Goal: Task Accomplishment & Management: Complete application form

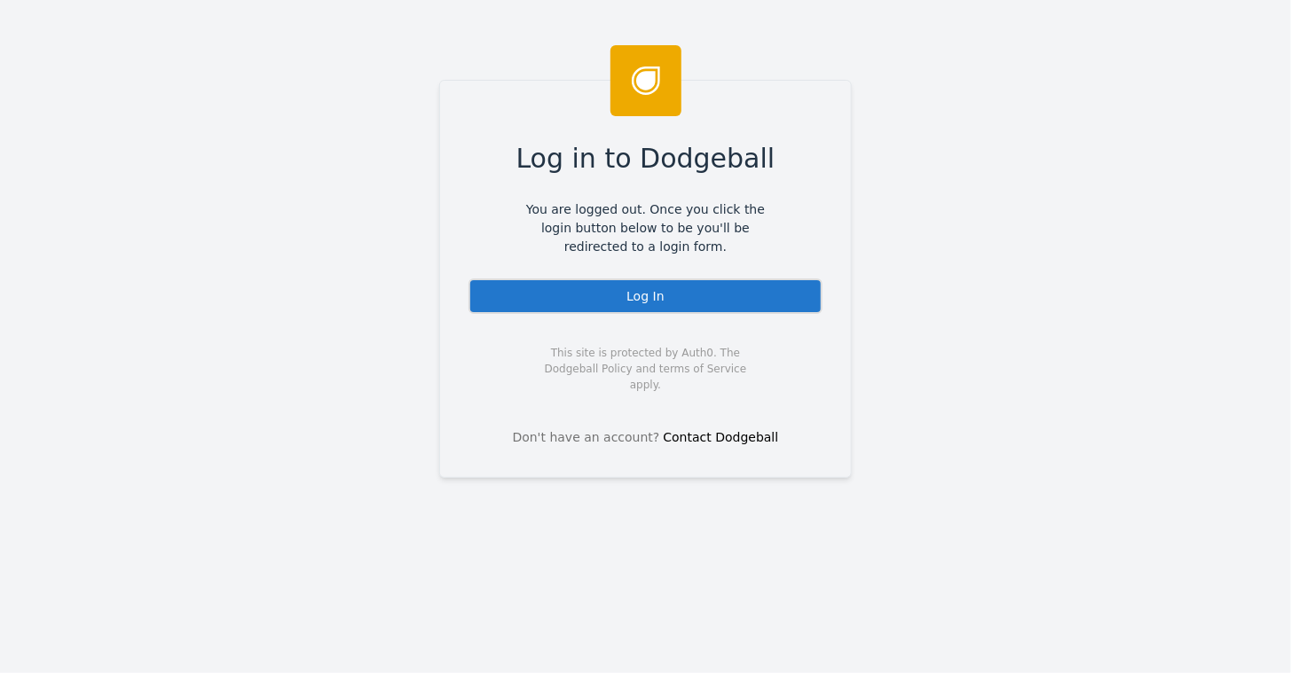
click at [597, 302] on div "Log In" at bounding box center [645, 296] width 354 height 35
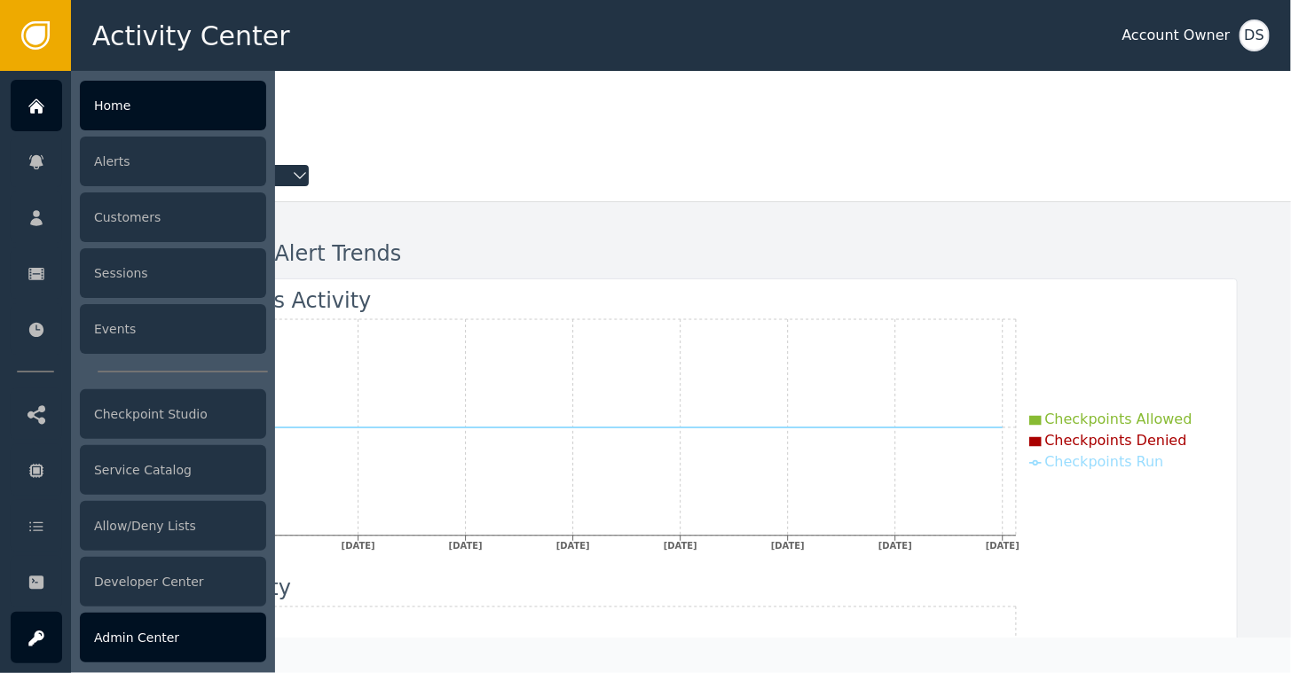
click at [120, 636] on div "Admin Center" at bounding box center [173, 638] width 186 height 50
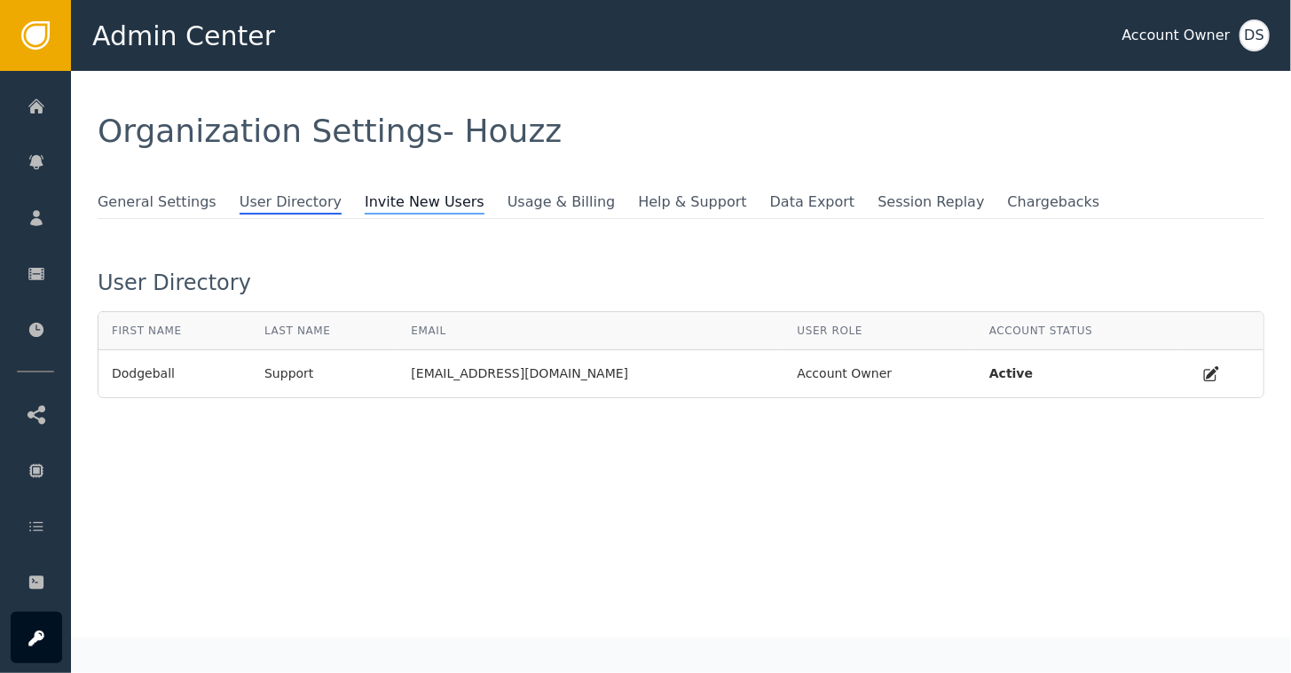
click at [399, 201] on span "Invite New Users" at bounding box center [425, 203] width 120 height 23
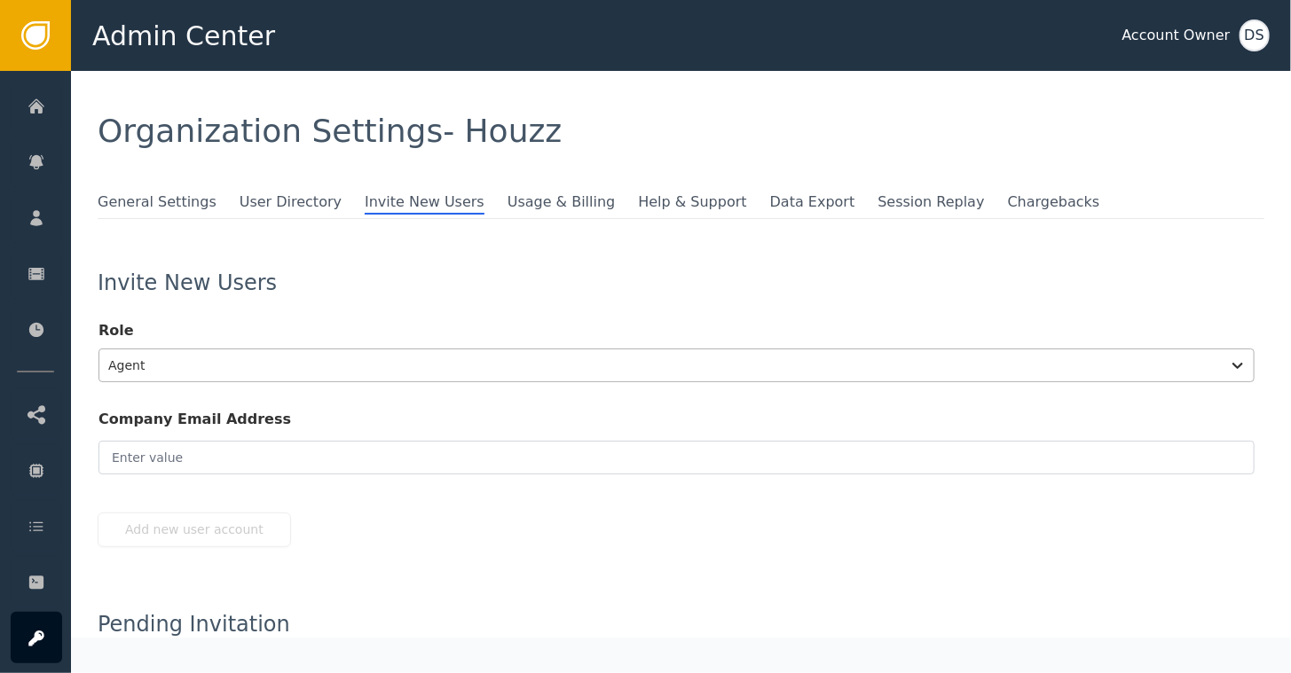
scroll to position [33, 0]
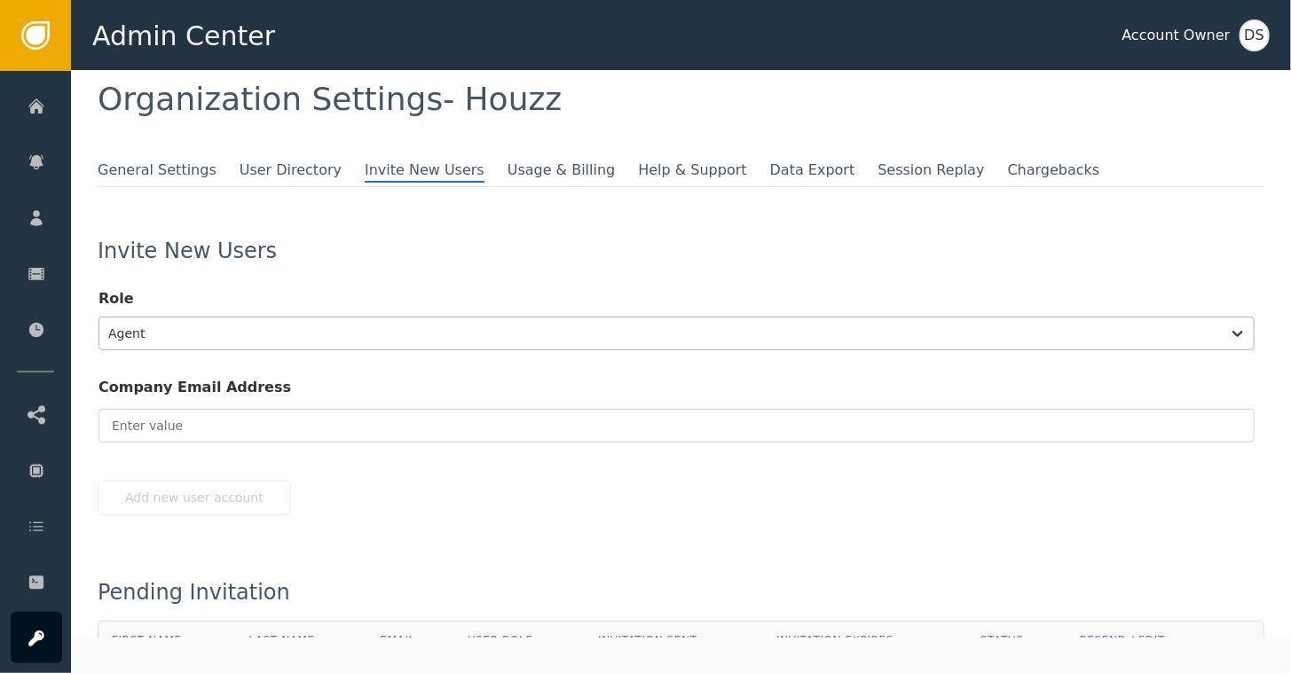
click at [207, 350] on div "Agent" at bounding box center [676, 334] width 1156 height 34
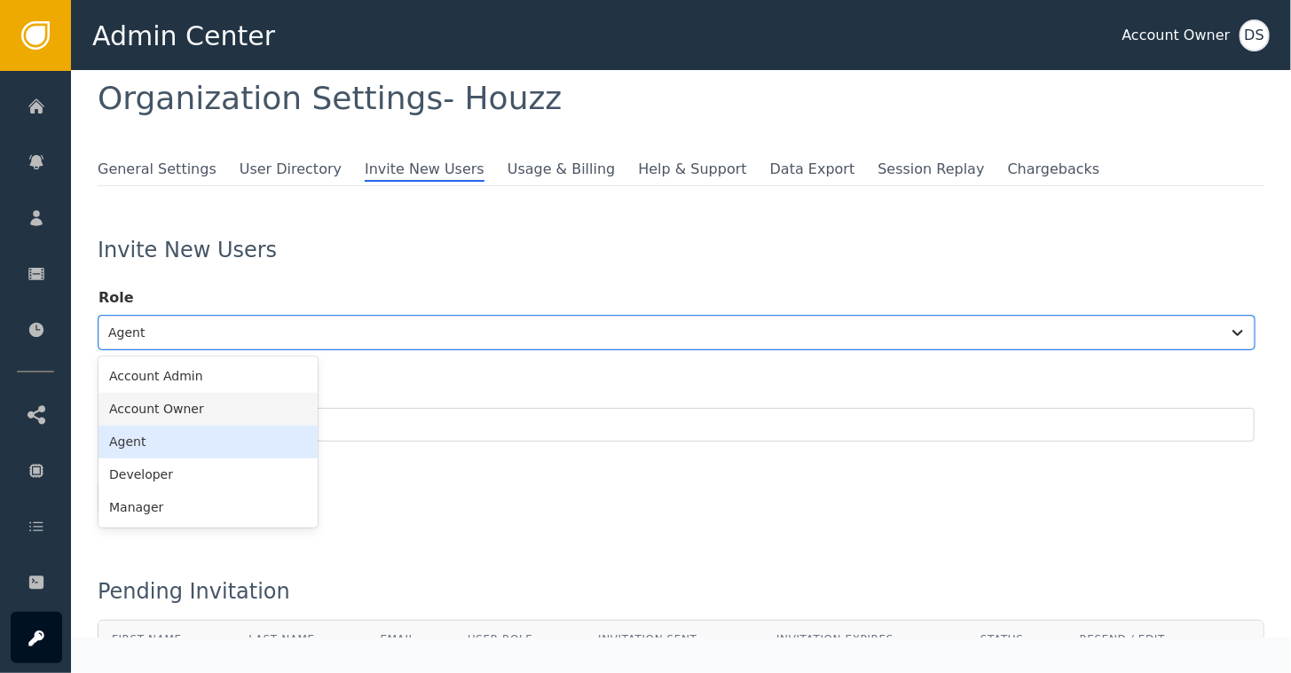
click at [163, 413] on div "Account Owner" at bounding box center [207, 409] width 219 height 33
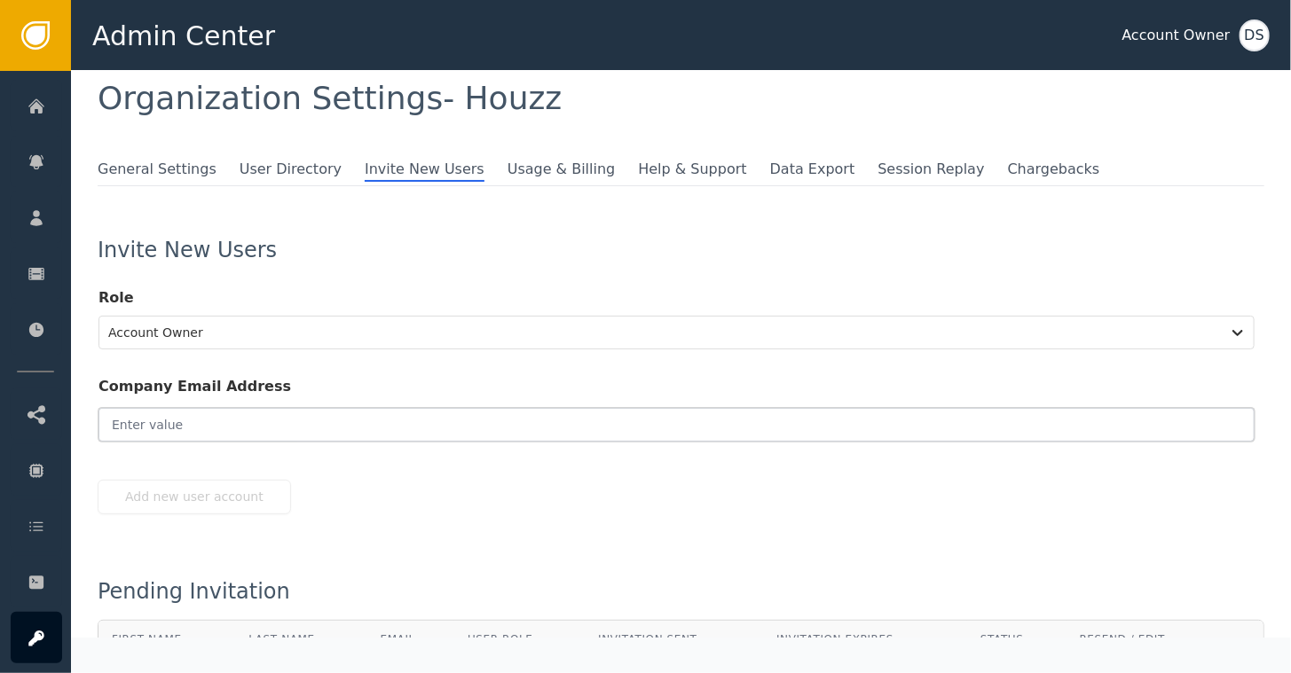
click at [166, 423] on input "email" at bounding box center [676, 425] width 1156 height 34
paste input "[EMAIL_ADDRESS][DOMAIN_NAME]"
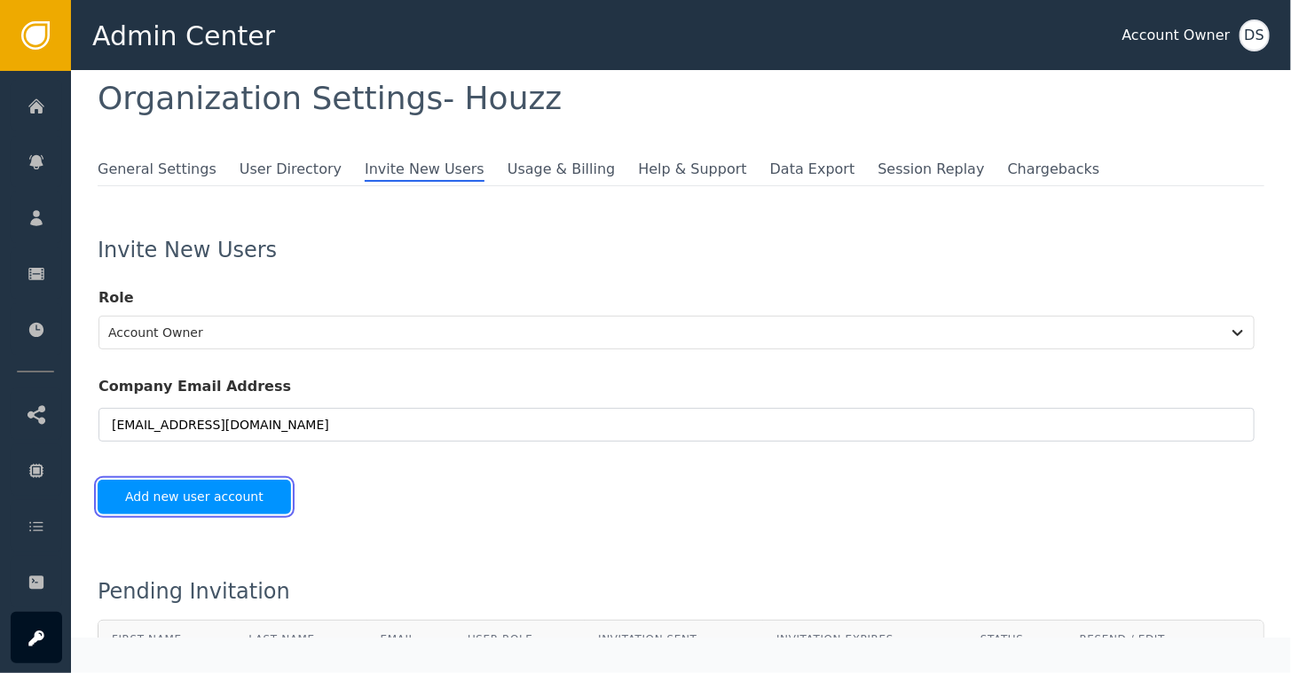
click at [192, 488] on button "Add new user account" at bounding box center [194, 497] width 193 height 35
type input "[EMAIL_ADDRESS][DOMAIN_NAME]"
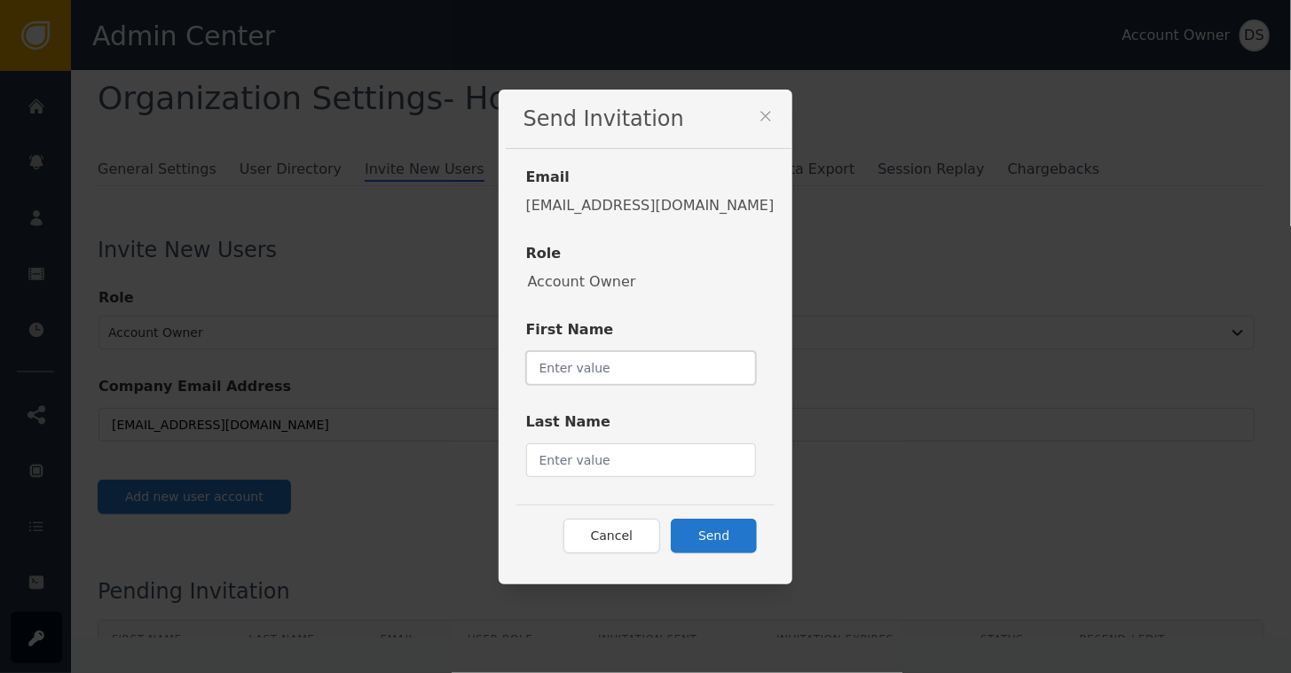
click at [576, 358] on input "text" at bounding box center [641, 368] width 231 height 34
type input "Austin"
click at [575, 458] on input "text" at bounding box center [641, 461] width 231 height 34
type input "Park"
click at [692, 527] on button "Send" at bounding box center [714, 536] width 86 height 35
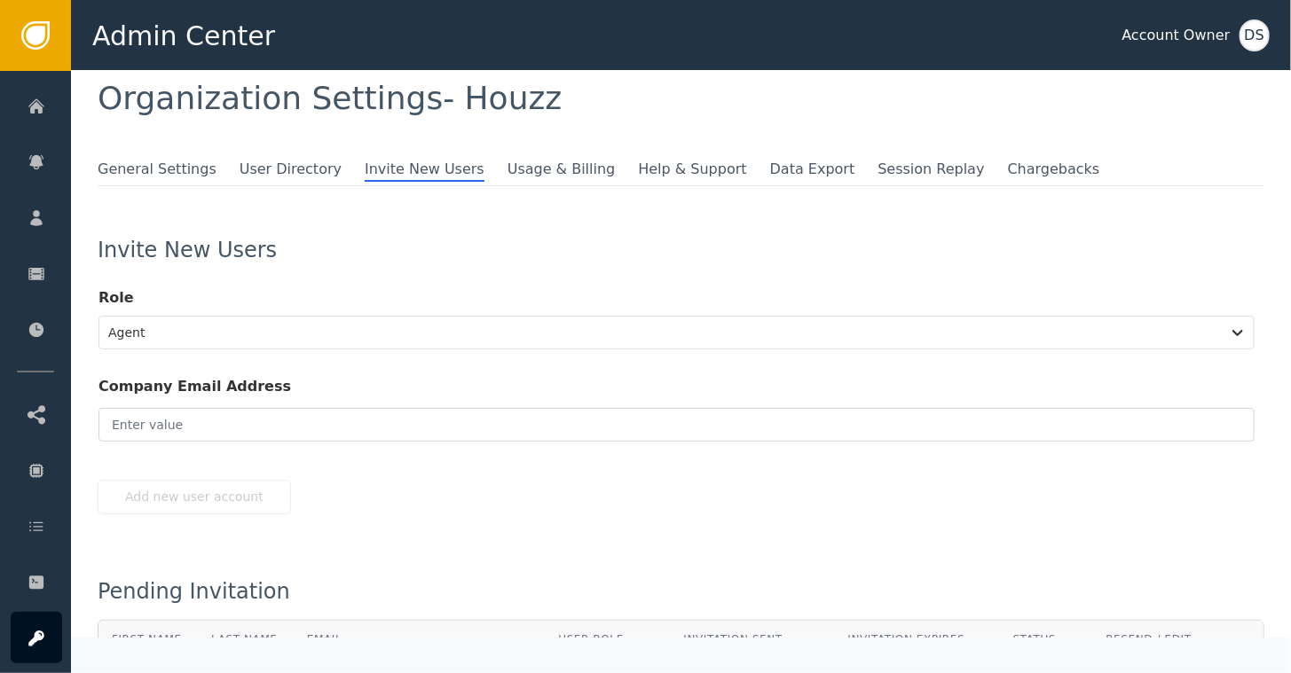
scroll to position [172, 0]
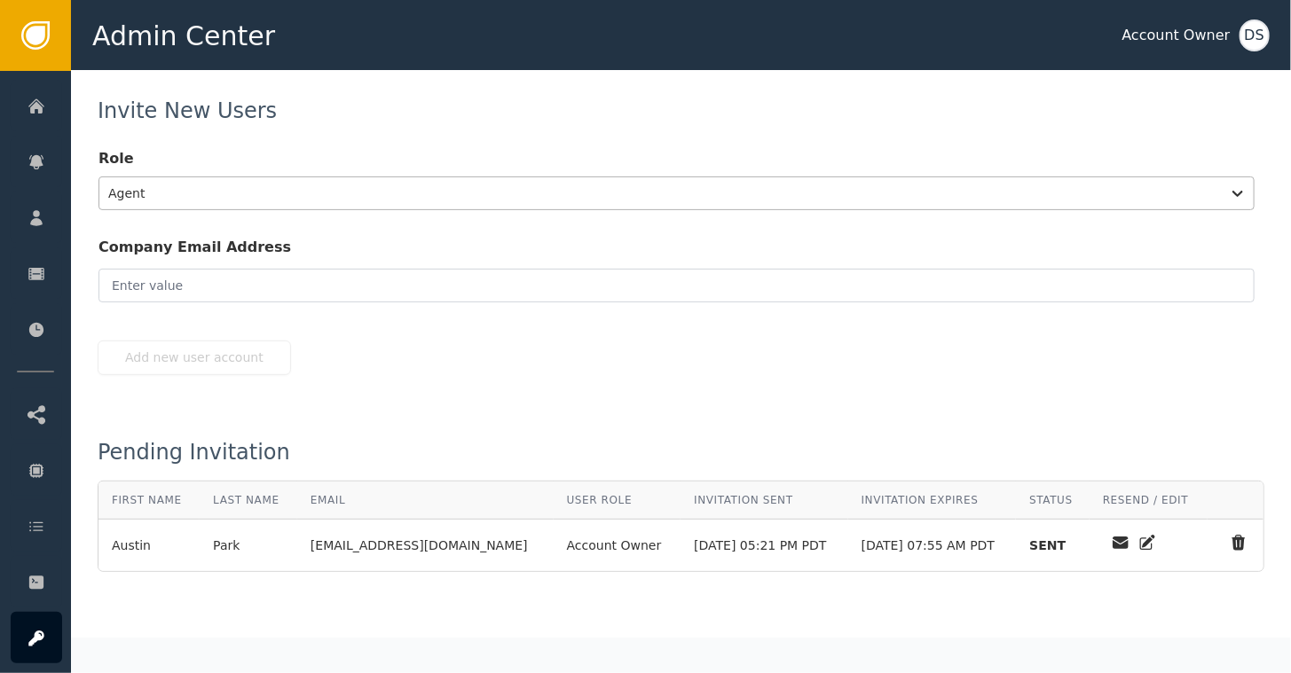
click at [415, 187] on div at bounding box center [660, 193] width 1104 height 25
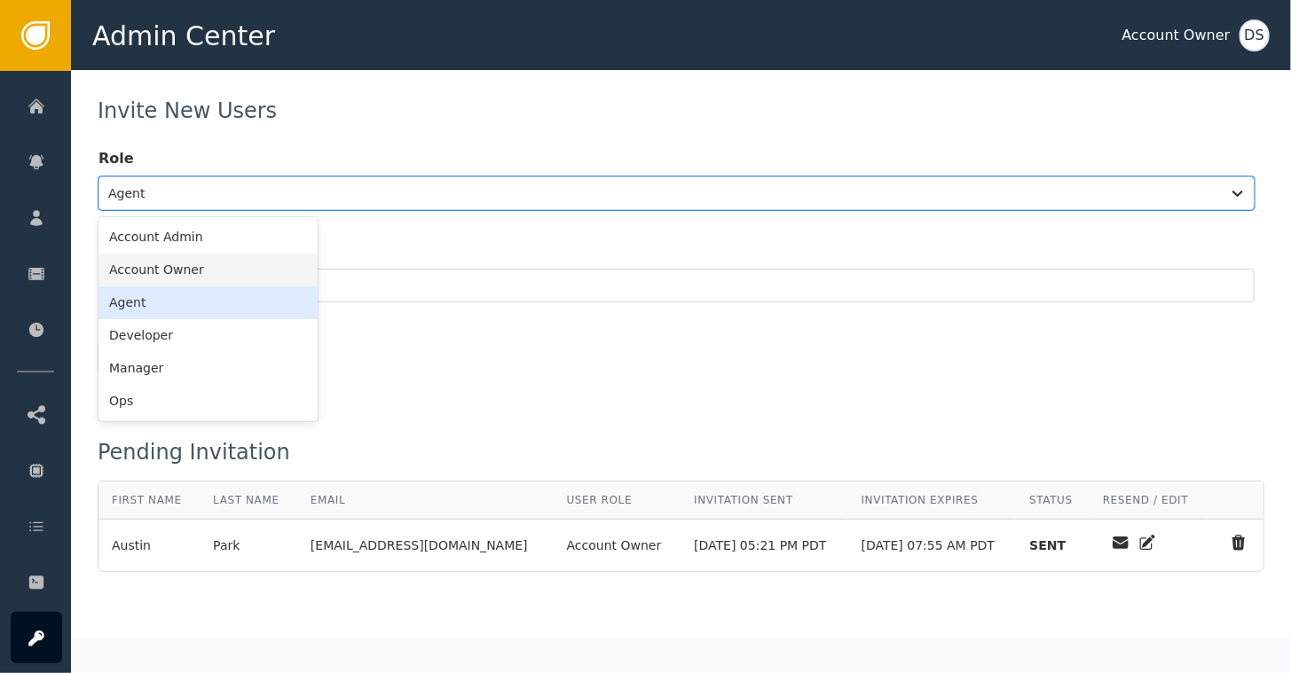
click at [210, 264] on div "Account Owner" at bounding box center [207, 270] width 219 height 33
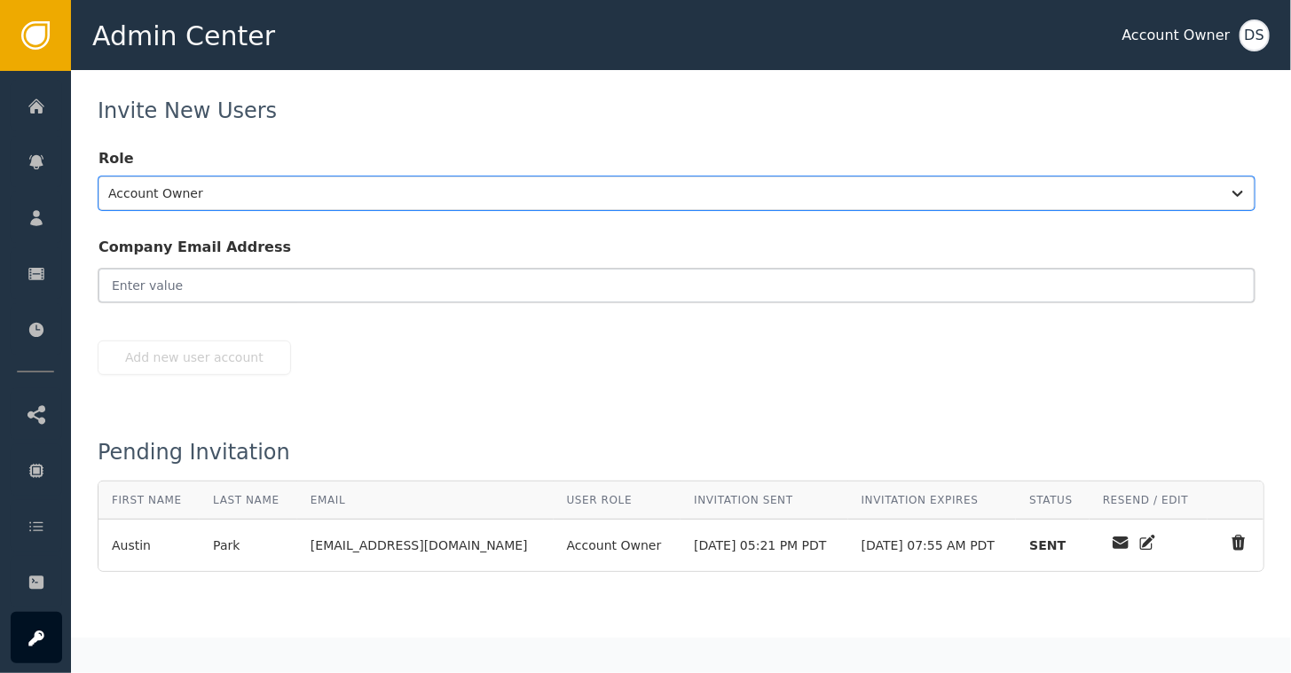
click at [185, 284] on input "email" at bounding box center [676, 286] width 1156 height 34
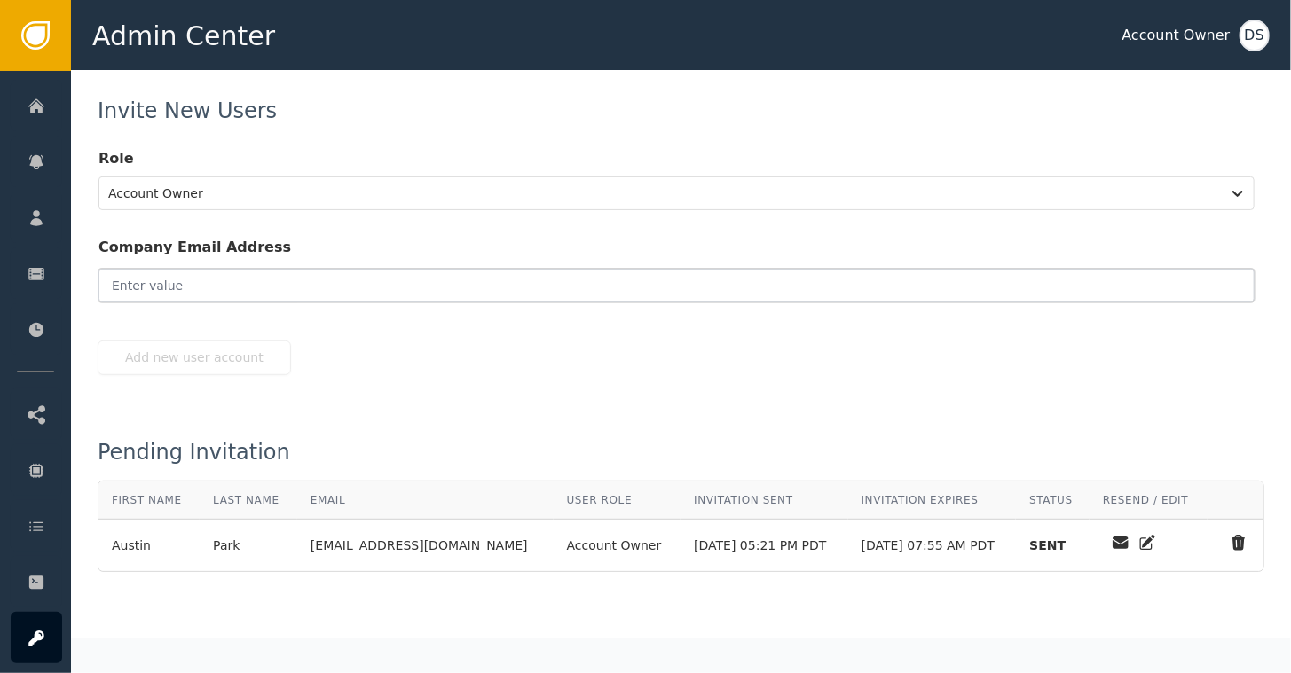
paste input "[PERSON_NAME][EMAIL_ADDRESS][PERSON_NAME][DOMAIN_NAME]"
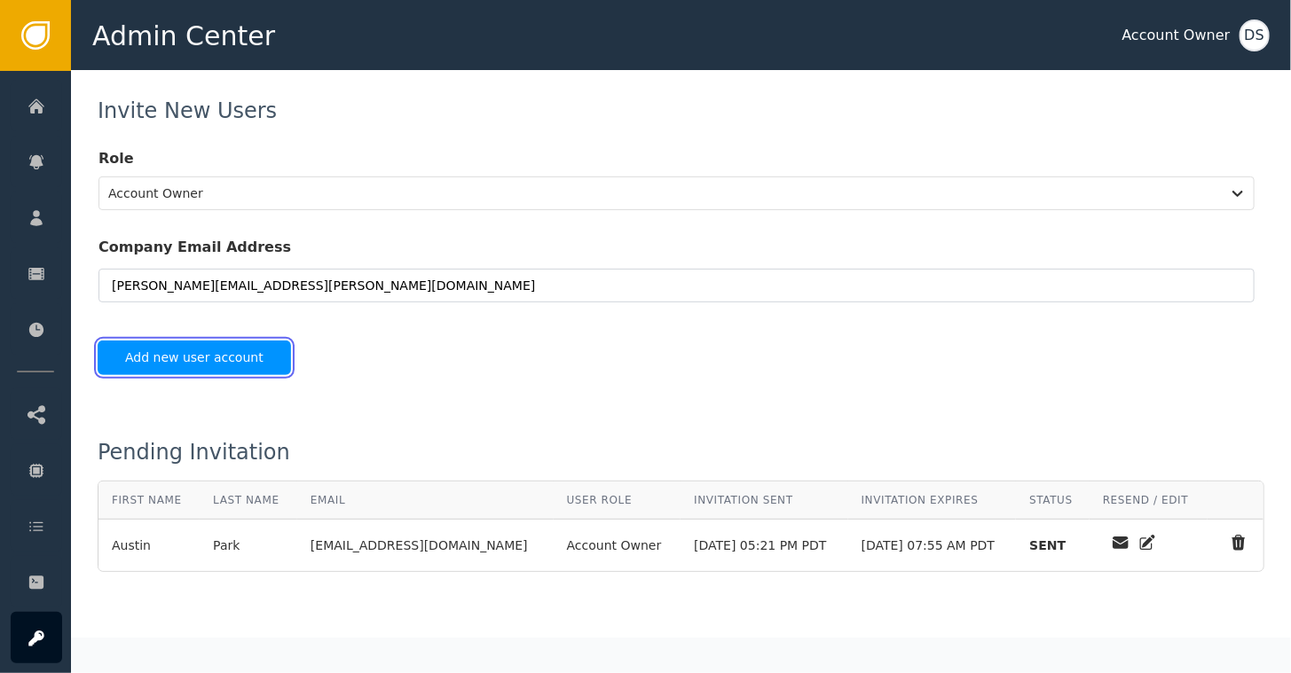
click at [185, 350] on button "Add new user account" at bounding box center [194, 358] width 193 height 35
type input "[PERSON_NAME][EMAIL_ADDRESS][PERSON_NAME][DOMAIN_NAME]"
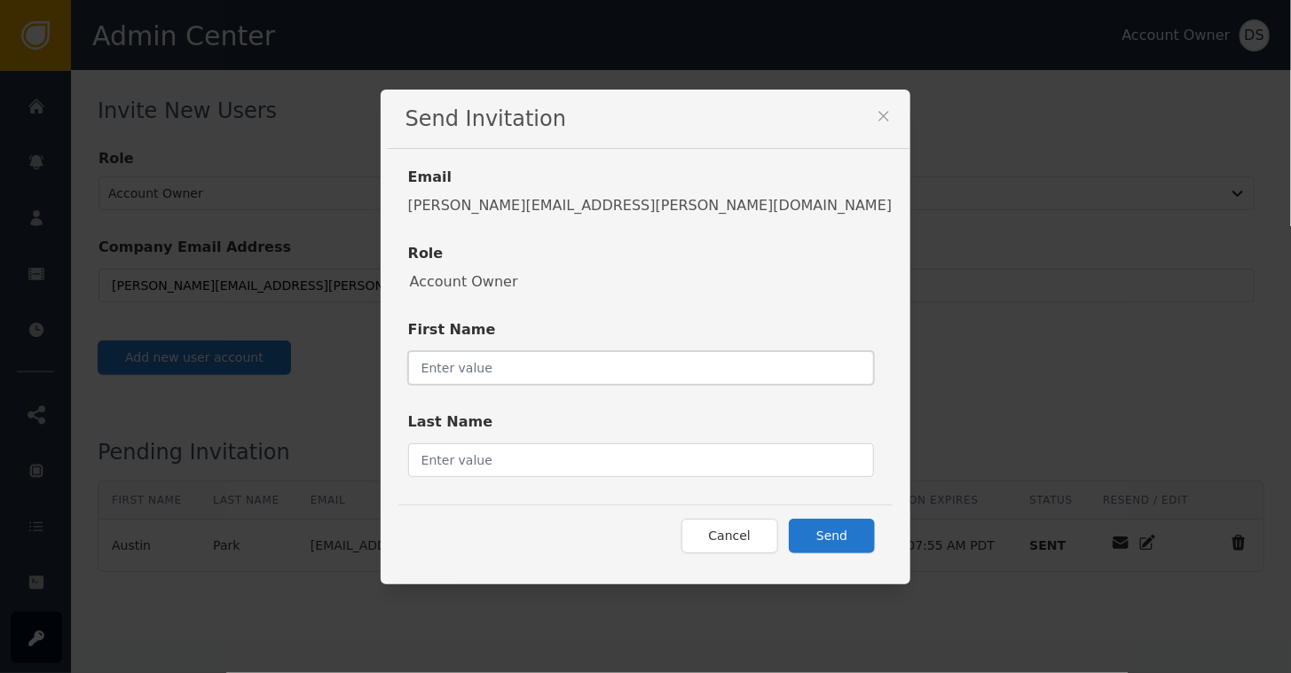
click at [586, 361] on input "text" at bounding box center [641, 368] width 467 height 34
type input "[PERSON_NAME]"
click at [609, 466] on input "text" at bounding box center [641, 461] width 467 height 34
type input "[PERSON_NAME]"
click at [789, 529] on button "Send" at bounding box center [832, 536] width 86 height 35
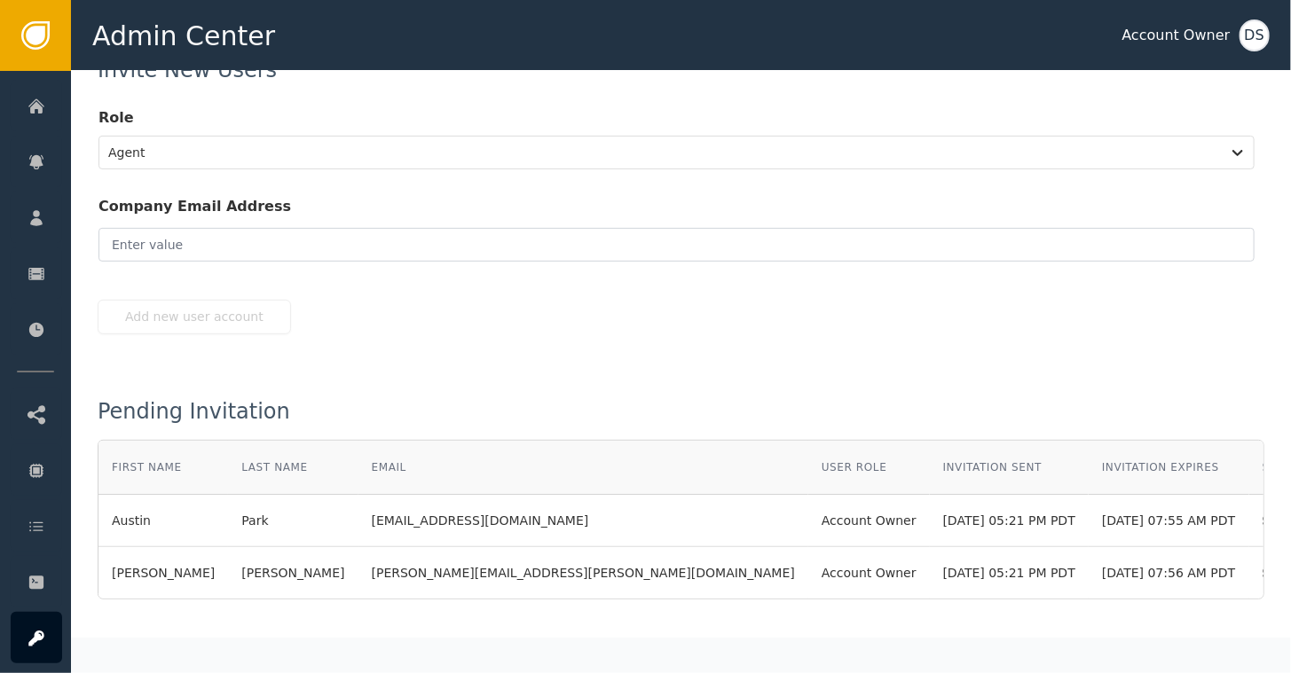
scroll to position [224, 0]
